Goal: Task Accomplishment & Management: Use online tool/utility

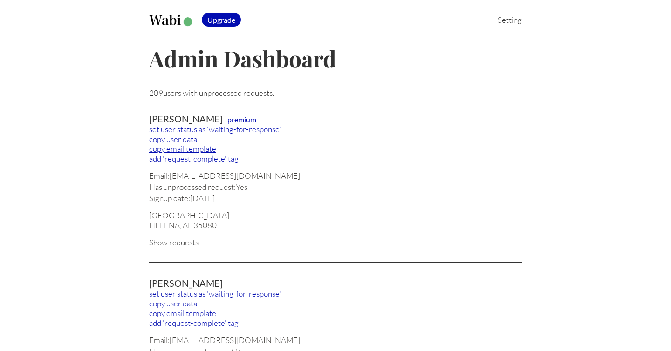
scroll to position [183, 0]
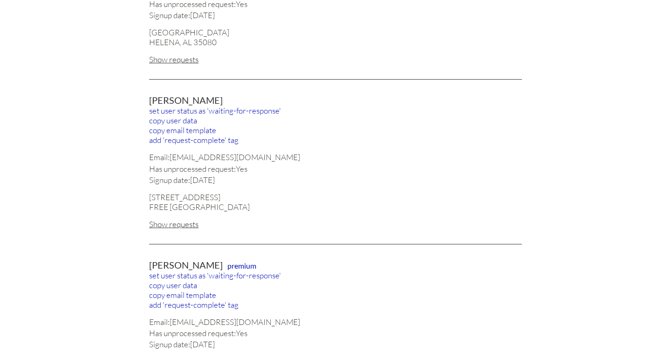
click at [183, 223] on div "Show requests" at bounding box center [335, 224] width 373 height 10
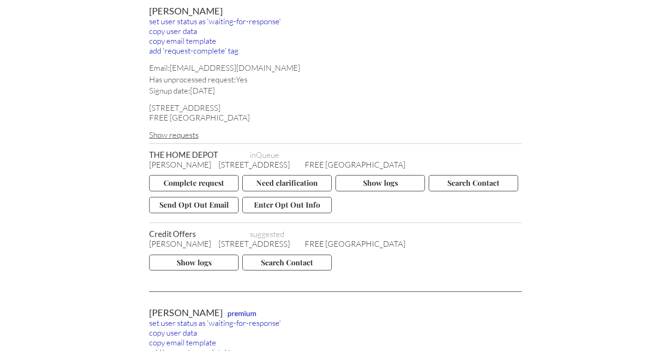
scroll to position [270, 0]
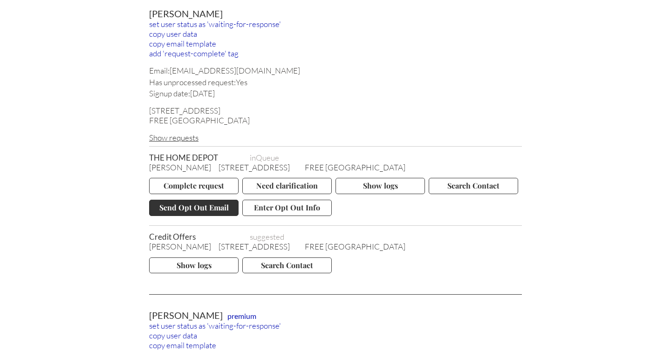
click at [200, 205] on button "Send Opt Out Email" at bounding box center [193, 208] width 89 height 16
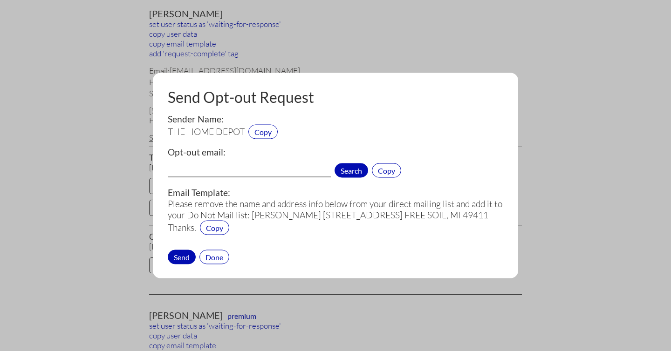
click at [354, 167] on span "Search" at bounding box center [352, 171] width 34 height 14
click at [216, 257] on div "Done" at bounding box center [214, 257] width 30 height 14
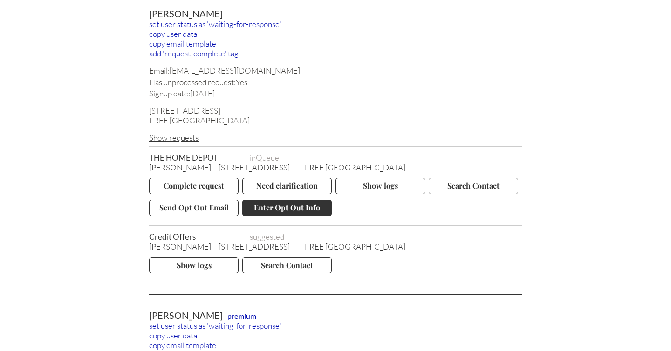
click at [269, 207] on button "Enter Opt Out Info" at bounding box center [286, 208] width 89 height 16
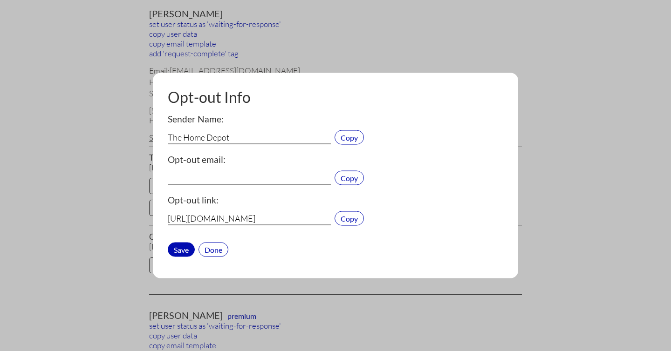
click at [251, 219] on input "[URL][DOMAIN_NAME]" at bounding box center [249, 219] width 163 height 12
click at [211, 251] on div "Done" at bounding box center [214, 249] width 30 height 14
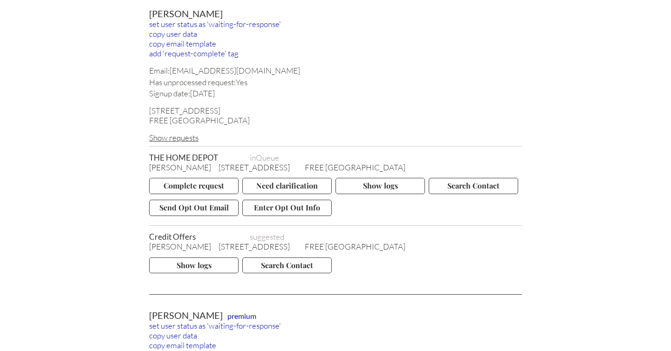
drag, startPoint x: 150, startPoint y: 163, endPoint x: 216, endPoint y: 164, distance: 65.7
click at [211, 164] on span "[PERSON_NAME]" at bounding box center [180, 168] width 62 height 10
copy span "[PERSON_NAME]"
drag, startPoint x: 224, startPoint y: 163, endPoint x: 274, endPoint y: 163, distance: 50.3
click at [274, 163] on span "[STREET_ADDRESS]" at bounding box center [254, 168] width 71 height 10
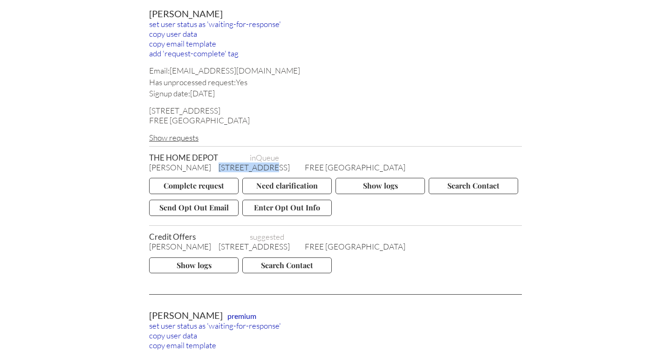
copy span "[STREET_ADDRESS]"
drag, startPoint x: 290, startPoint y: 162, endPoint x: 328, endPoint y: 161, distance: 37.3
click at [328, 163] on span "FREE [GEOGRAPHIC_DATA]" at bounding box center [355, 168] width 101 height 10
copy span "FREE SOIL"
click at [354, 163] on span "FREE [GEOGRAPHIC_DATA]" at bounding box center [355, 168] width 101 height 10
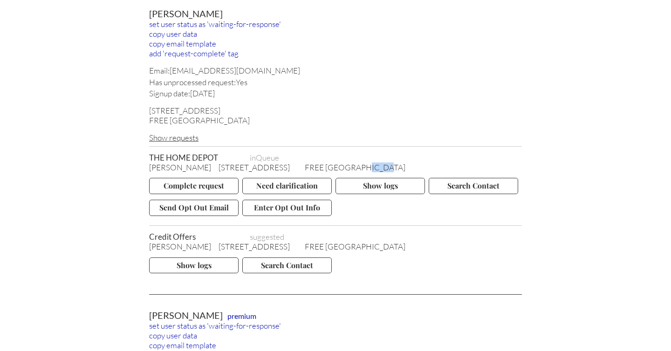
click at [354, 163] on span "FREE [GEOGRAPHIC_DATA]" at bounding box center [355, 168] width 101 height 10
copy span "49411"
click at [194, 178] on button "Complete request" at bounding box center [193, 186] width 89 height 16
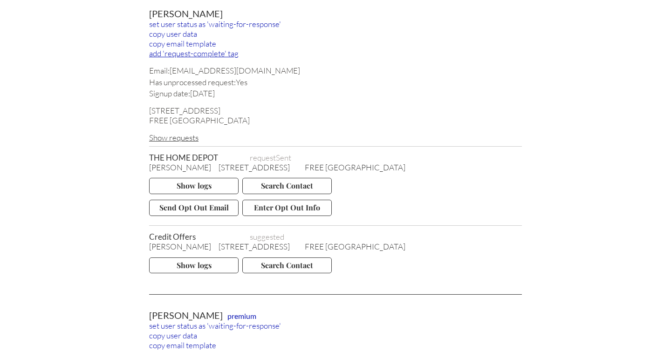
click at [193, 52] on div "add 'request-complete' tag" at bounding box center [335, 53] width 373 height 10
drag, startPoint x: 366, startPoint y: 164, endPoint x: 222, endPoint y: 163, distance: 143.5
click at [222, 163] on div "[PERSON_NAME] [STREET_ADDRESS]" at bounding box center [335, 168] width 373 height 10
copy div "[STREET_ADDRESS]"
